Goal: Task Accomplishment & Management: Use online tool/utility

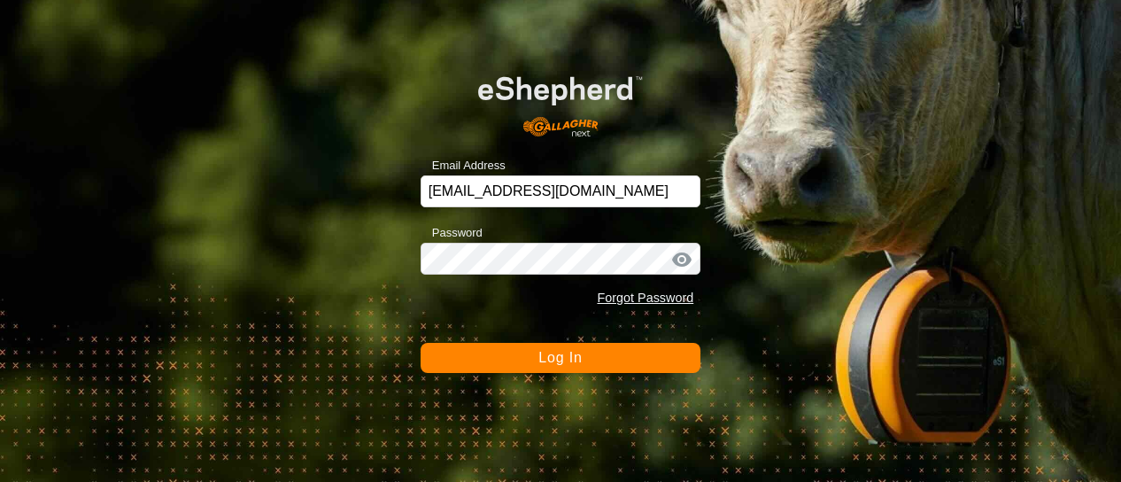
click at [501, 366] on button "Log In" at bounding box center [561, 358] width 281 height 30
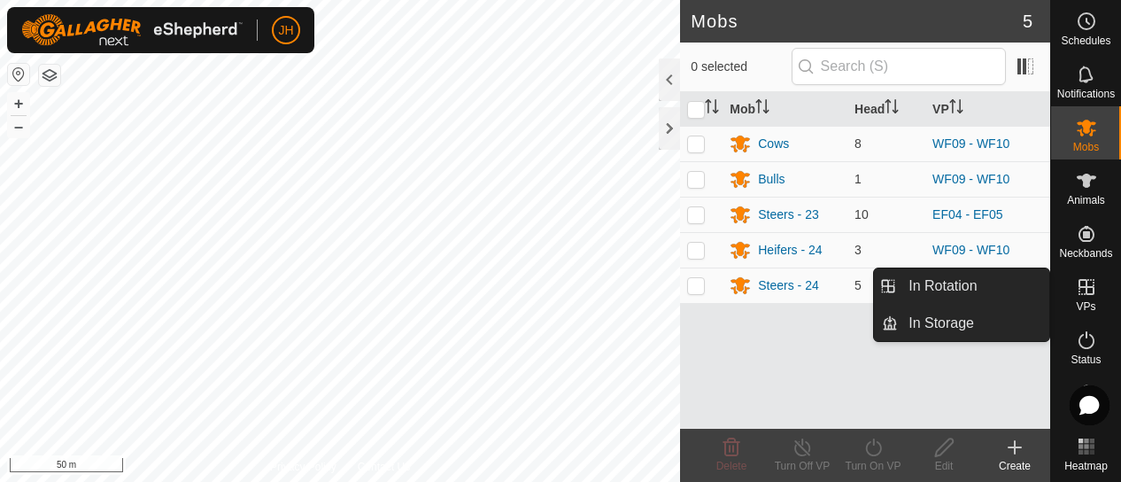
click at [1081, 290] on icon at bounding box center [1086, 286] width 21 height 21
click at [974, 291] on link "In Rotation" at bounding box center [973, 285] width 151 height 35
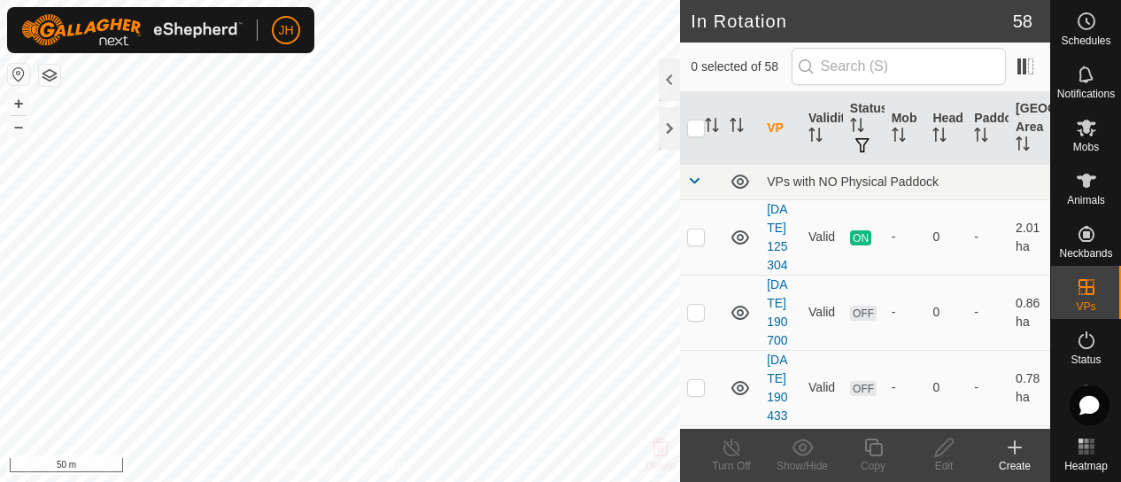
click at [1017, 459] on div "Create" at bounding box center [1014, 466] width 71 height 16
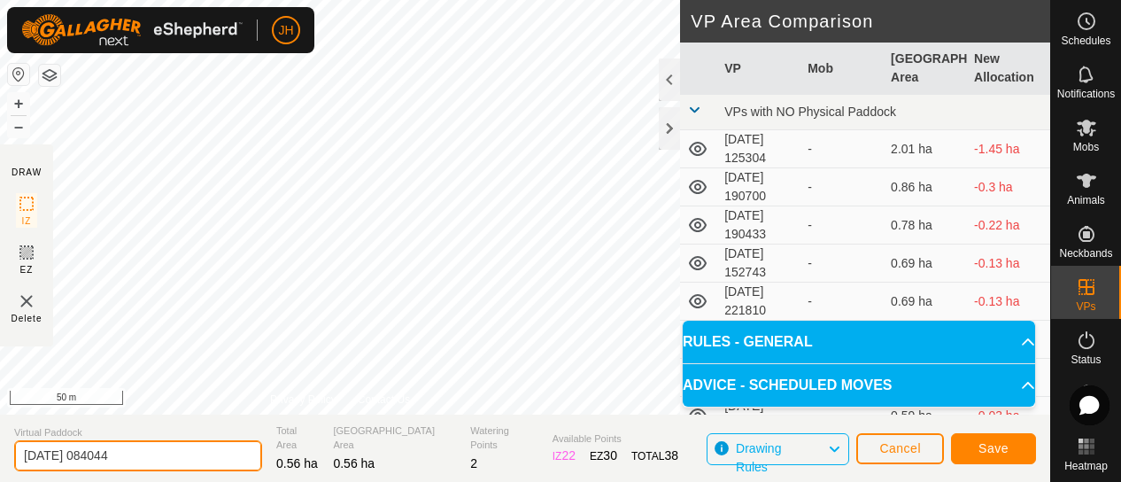
drag, startPoint x: 164, startPoint y: 454, endPoint x: -7, endPoint y: 453, distance: 170.9
click at [0, 453] on html "JH Schedules Notifications Mobs Animals Neckbands VPs Status Infra Heatmap Help…" at bounding box center [560, 241] width 1121 height 482
type input "EF03 - EF04"
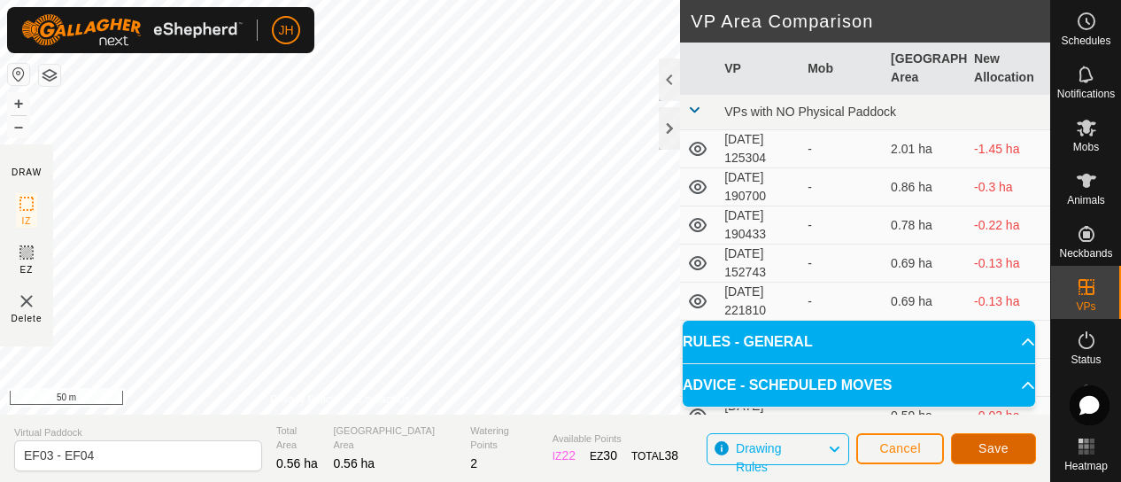
click at [1002, 443] on span "Save" at bounding box center [994, 448] width 30 height 14
